Goal: Information Seeking & Learning: Find specific fact

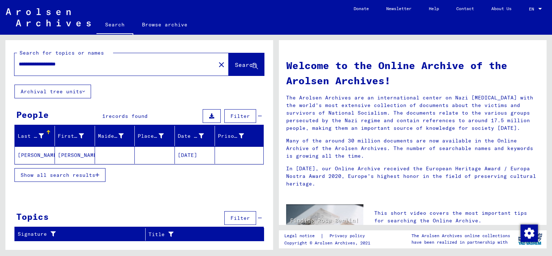
click at [76, 154] on mat-cell "[PERSON_NAME]" at bounding box center [75, 154] width 40 height 17
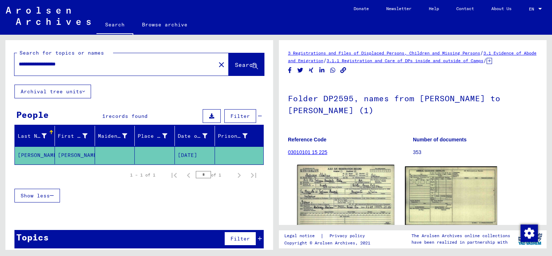
click at [328, 182] on img at bounding box center [345, 195] width 97 height 61
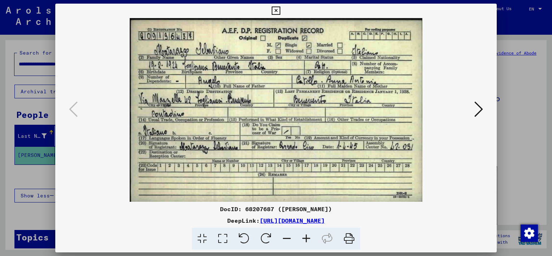
click at [478, 114] on icon at bounding box center [478, 108] width 9 height 17
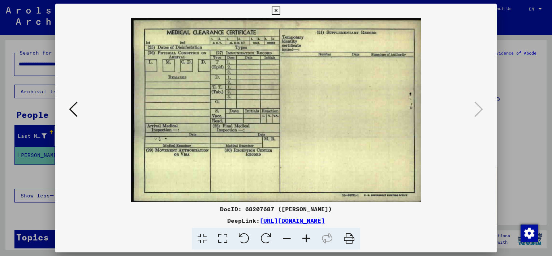
click at [283, 18] on div "DocID: 68207687 ([PERSON_NAME]) DeepLink: [URL][DOMAIN_NAME]" at bounding box center [275, 127] width 441 height 246
click at [279, 12] on icon at bounding box center [275, 10] width 8 height 9
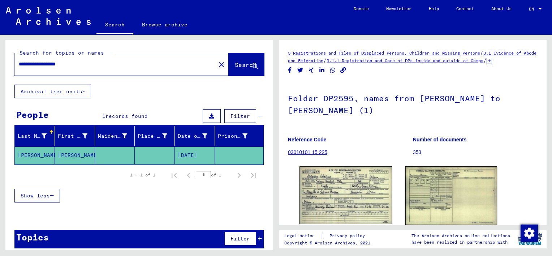
click at [209, 114] on icon at bounding box center [211, 115] width 5 height 5
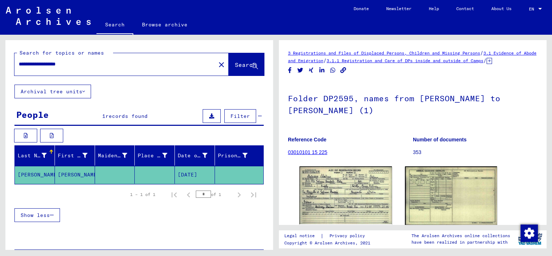
click at [209, 113] on icon at bounding box center [211, 115] width 5 height 5
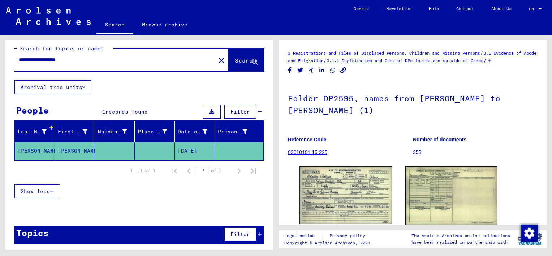
click at [340, 121] on h1 "Folder DP2595, names from [PERSON_NAME] to [PERSON_NAME] (1)" at bounding box center [412, 104] width 249 height 44
click at [319, 53] on link "3 Registrations and Files of Displaced Persons, Children and Missing Persons" at bounding box center [384, 52] width 192 height 5
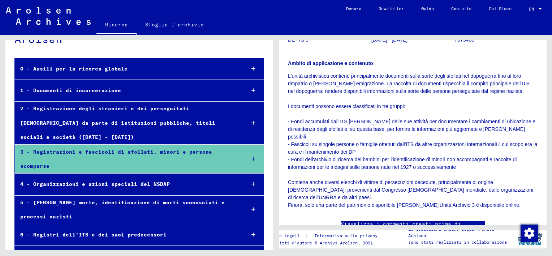
scroll to position [108, 0]
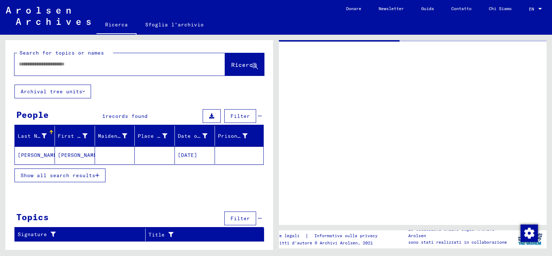
type input "********"
